Goal: Task Accomplishment & Management: Manage account settings

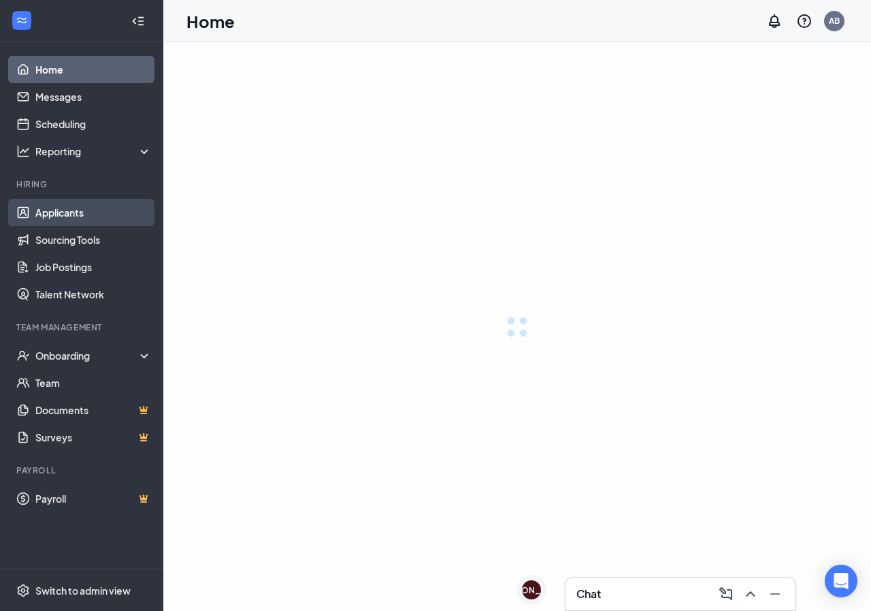
click at [92, 212] on link "Applicants" at bounding box center [93, 212] width 116 height 27
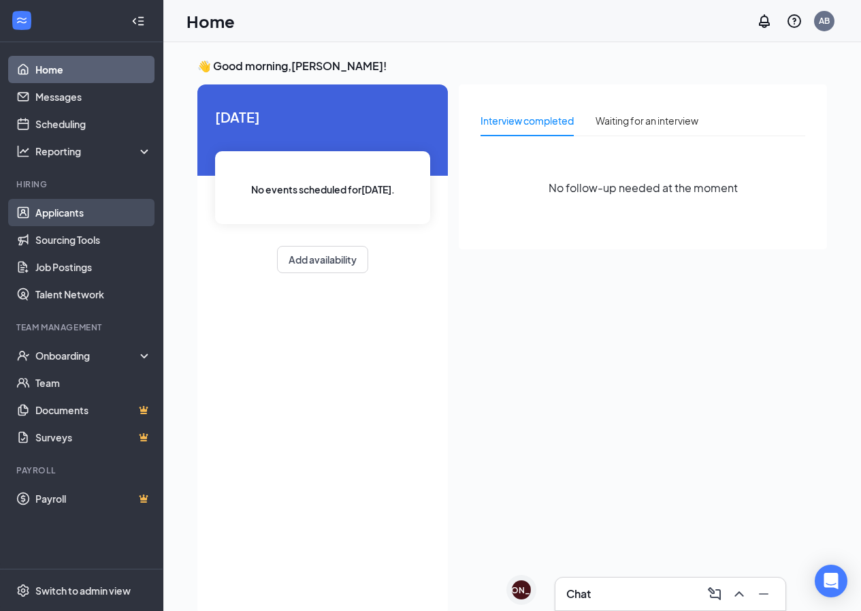
click at [70, 212] on link "Applicants" at bounding box center [93, 212] width 116 height 27
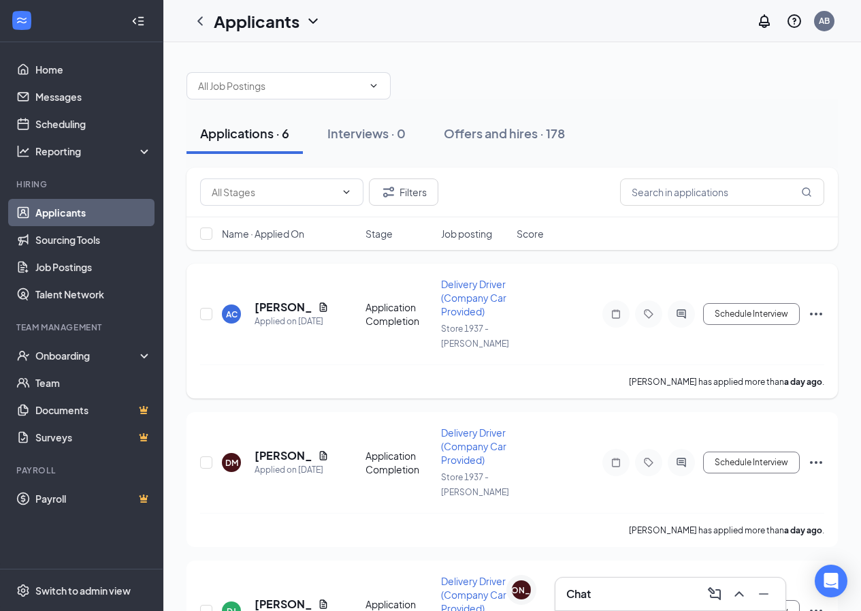
click at [266, 302] on h5 "[PERSON_NAME]" at bounding box center [284, 307] width 58 height 15
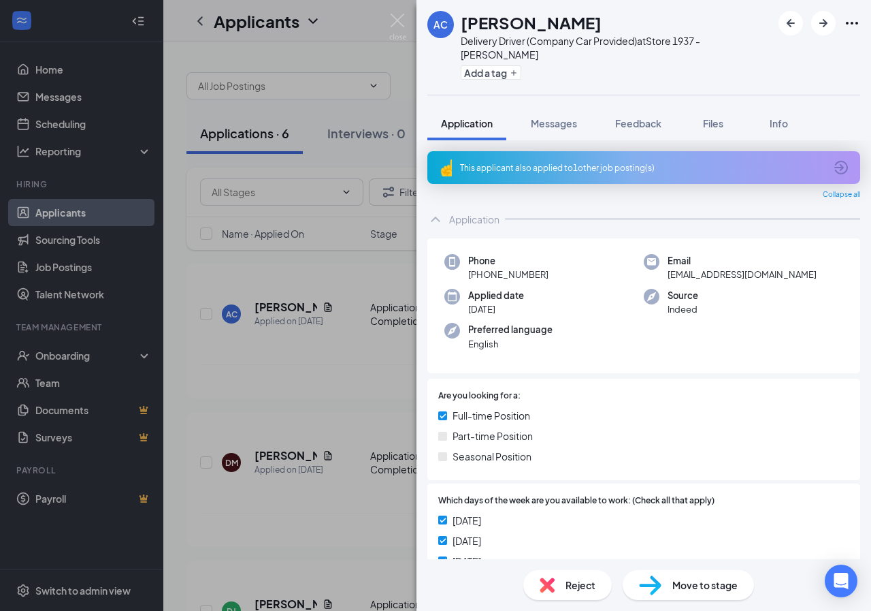
click at [580, 588] on span "Reject" at bounding box center [581, 584] width 30 height 15
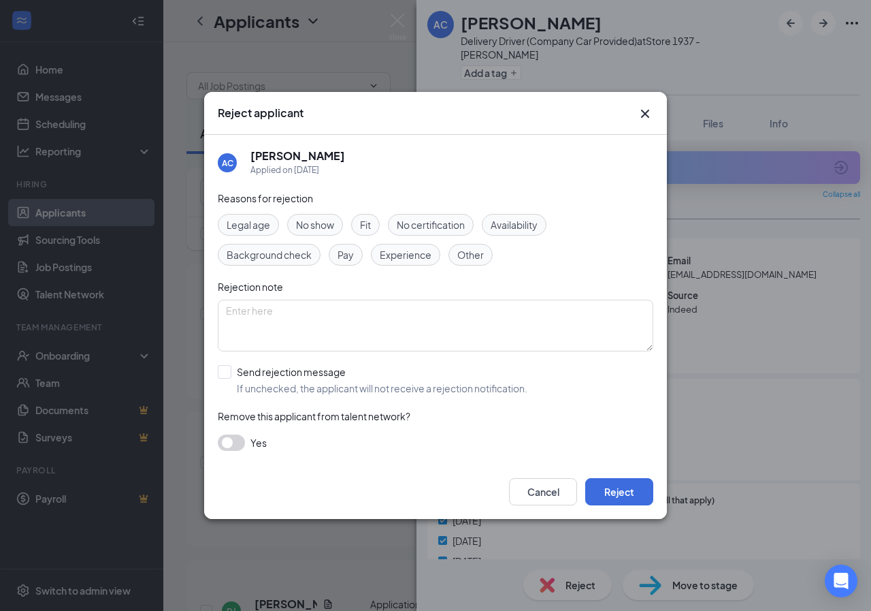
click at [620, 474] on div "Cancel Reject" at bounding box center [435, 491] width 463 height 54
click at [620, 481] on button "Reject" at bounding box center [619, 491] width 68 height 27
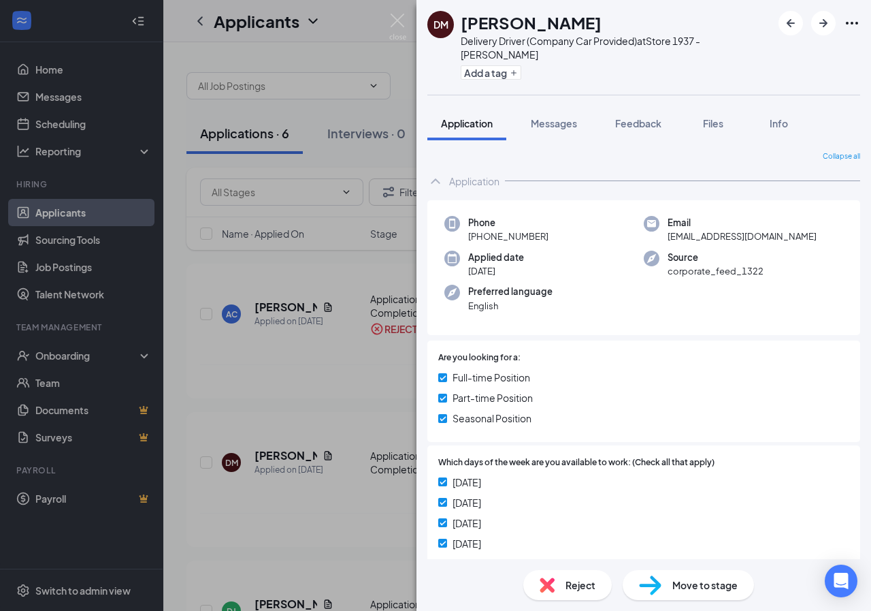
click at [569, 586] on span "Reject" at bounding box center [581, 584] width 30 height 15
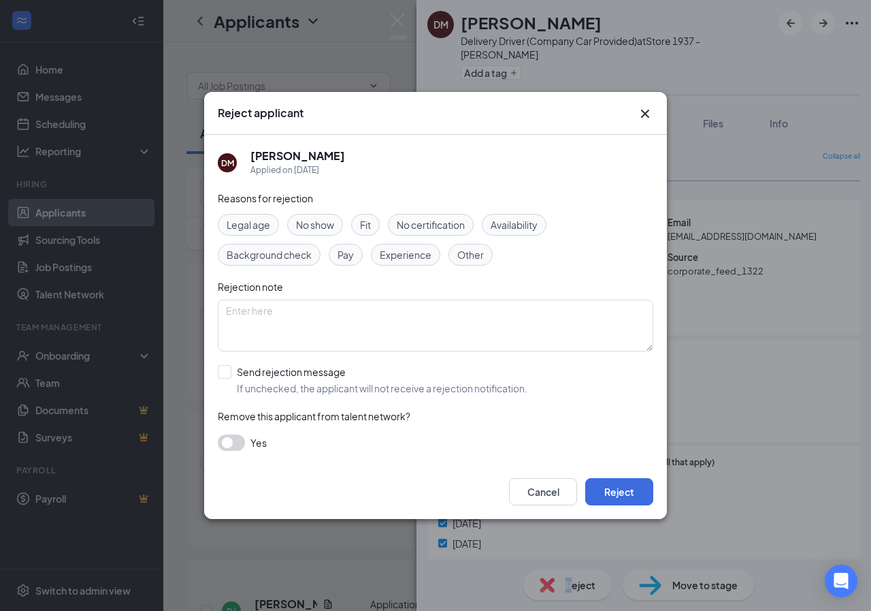
click at [600, 517] on div "Cancel Reject" at bounding box center [435, 491] width 463 height 54
click at [632, 496] on button "Reject" at bounding box center [619, 491] width 68 height 27
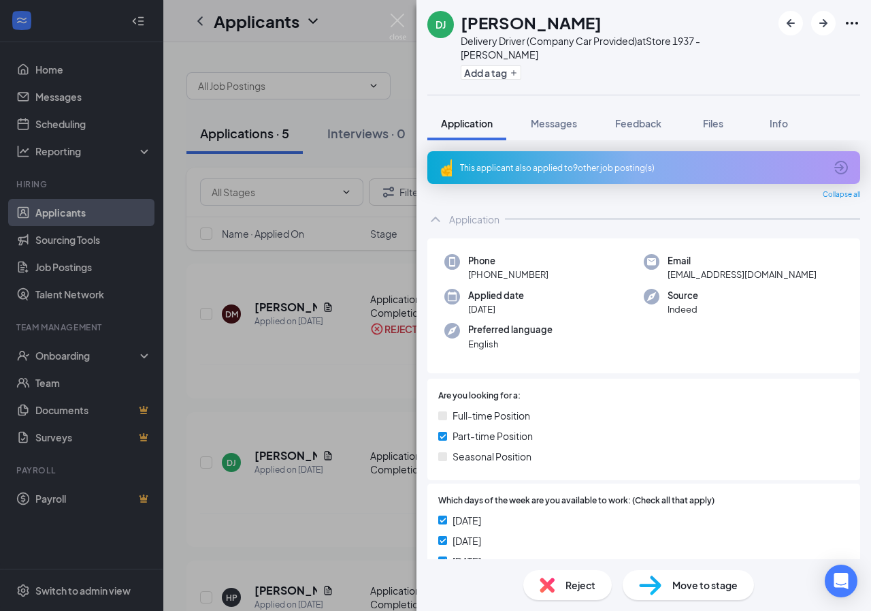
click at [594, 587] on span "Reject" at bounding box center [581, 584] width 30 height 15
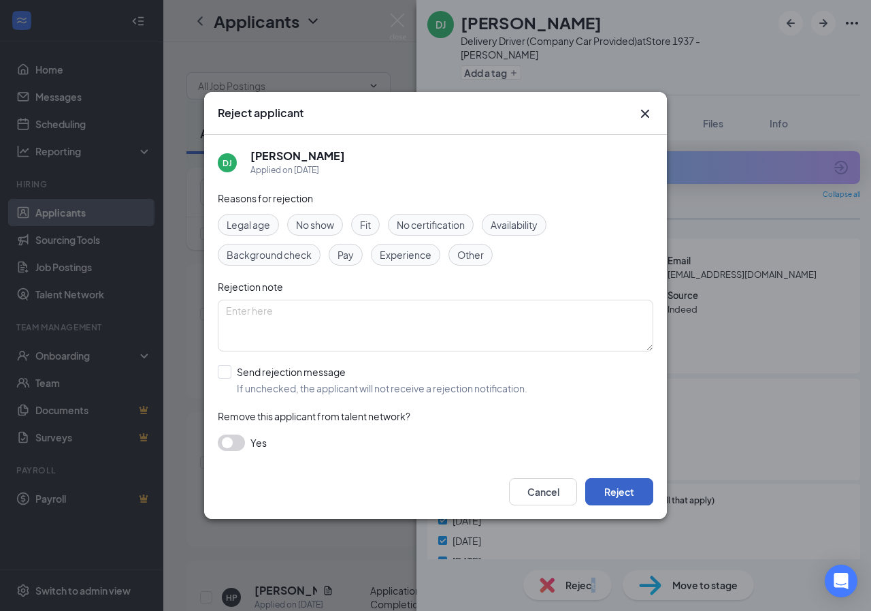
click at [622, 490] on button "Reject" at bounding box center [619, 491] width 68 height 27
